Goal: Task Accomplishment & Management: Use online tool/utility

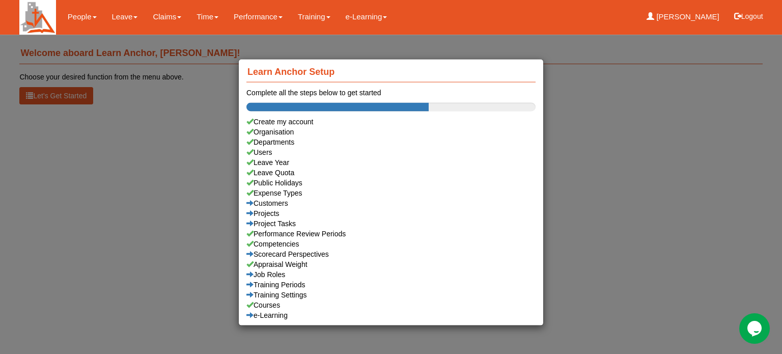
click at [126, 16] on div "Learn Anchor Setup Complete all the steps below to get started Create my accoun…" at bounding box center [391, 177] width 782 height 354
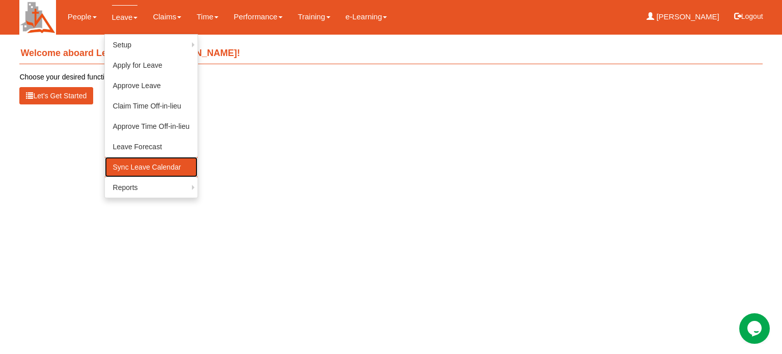
click at [136, 169] on link "Sync Leave Calendar" at bounding box center [151, 167] width 93 height 20
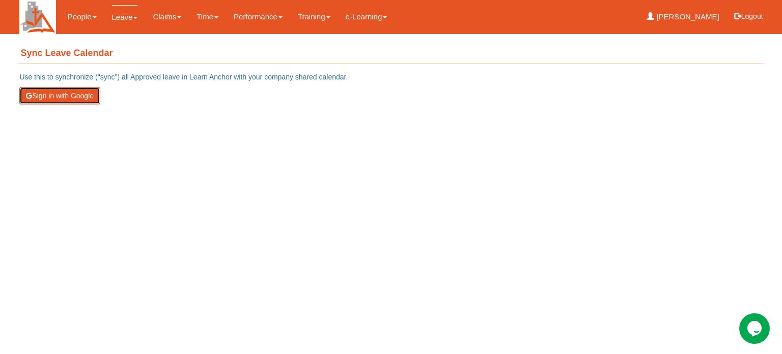
click at [43, 94] on button "Sign in with Google" at bounding box center [59, 95] width 81 height 17
click at [43, 94] on button "Sync to Google Calendar" at bounding box center [68, 95] width 99 height 17
